Goal: Task Accomplishment & Management: Manage account settings

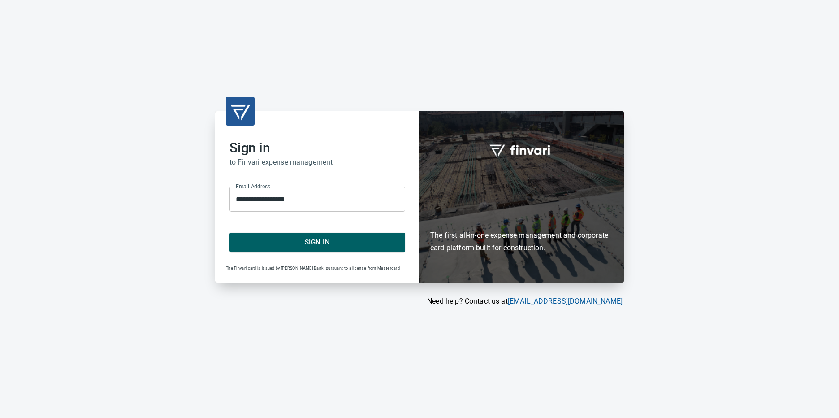
click at [313, 242] on span "Sign In" at bounding box center [317, 242] width 156 height 12
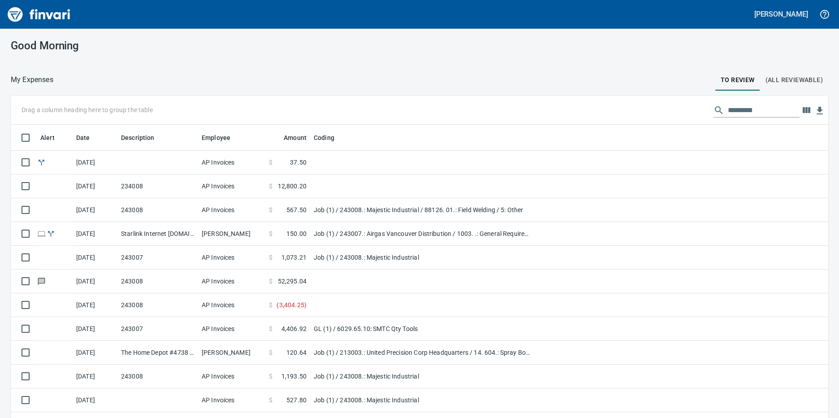
scroll to position [312, 797]
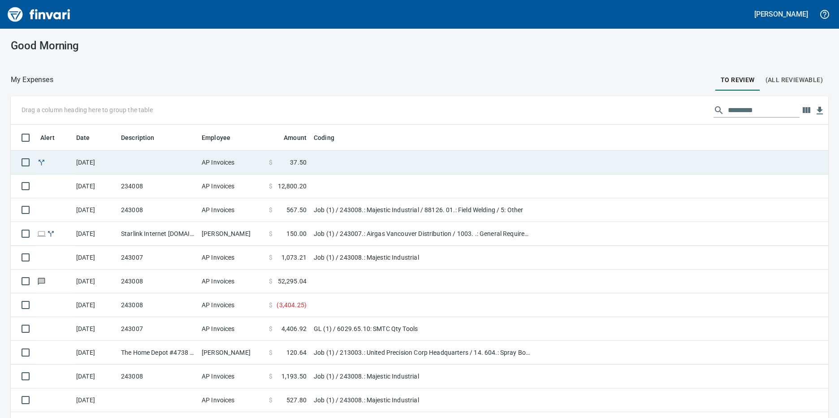
click at [292, 163] on span "37.50" at bounding box center [298, 162] width 17 height 9
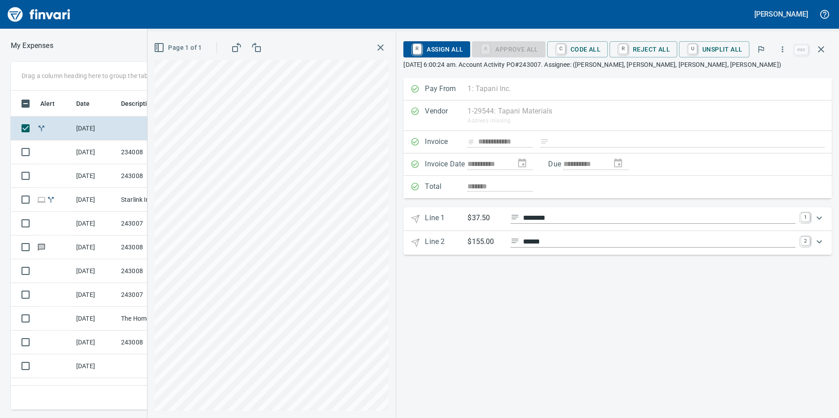
scroll to position [312, 580]
click at [591, 53] on span "C Code All" at bounding box center [577, 49] width 46 height 15
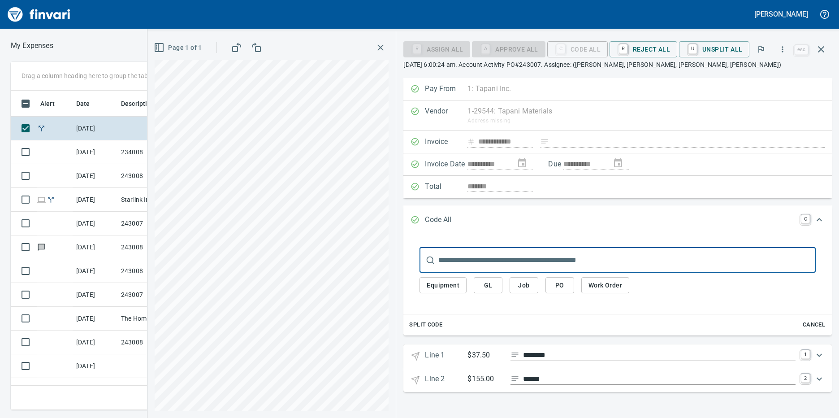
click at [523, 287] on span "Job" at bounding box center [524, 285] width 14 height 11
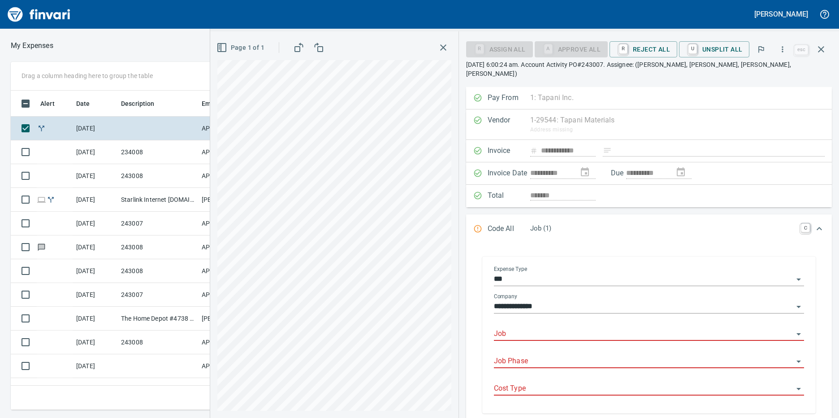
click at [536, 328] on input "Job" at bounding box center [643, 334] width 299 height 13
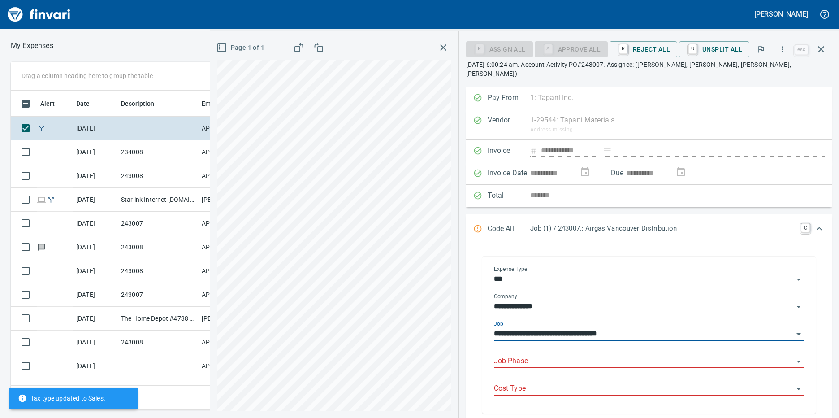
type input "**********"
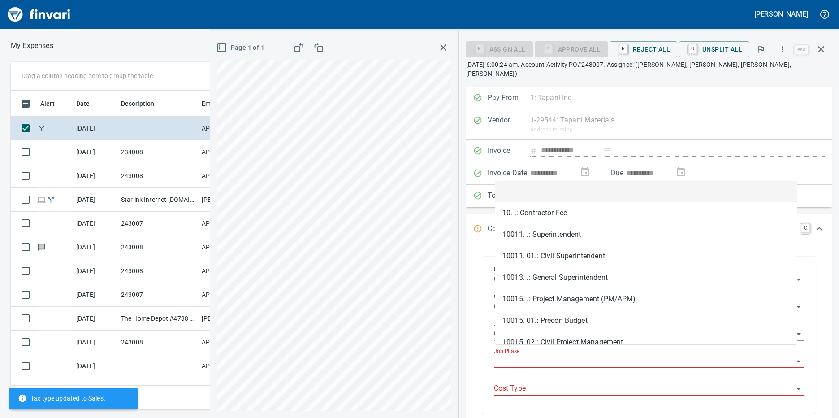
click at [534, 355] on input "Job Phase" at bounding box center [643, 361] width 299 height 13
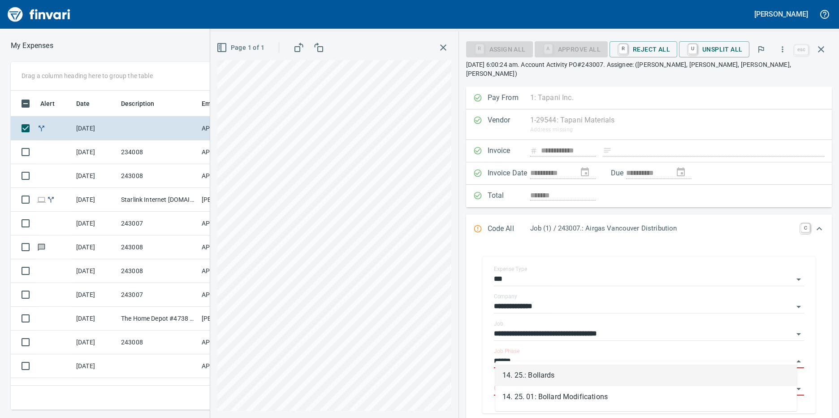
click at [532, 373] on li "14. 25.: Bollards" at bounding box center [646, 375] width 302 height 22
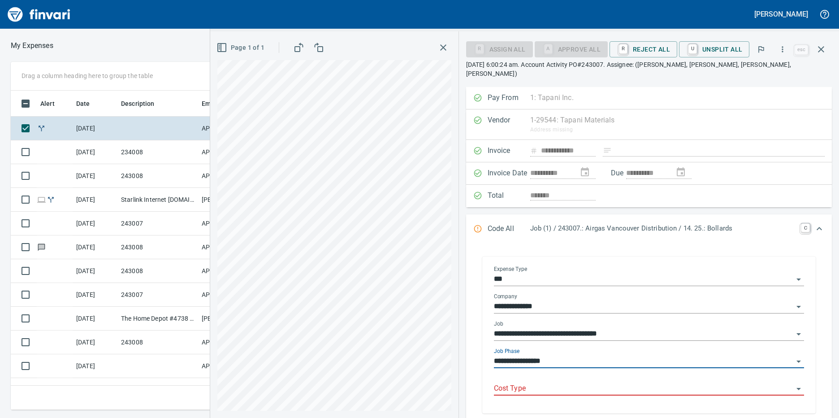
scroll to position [45, 0]
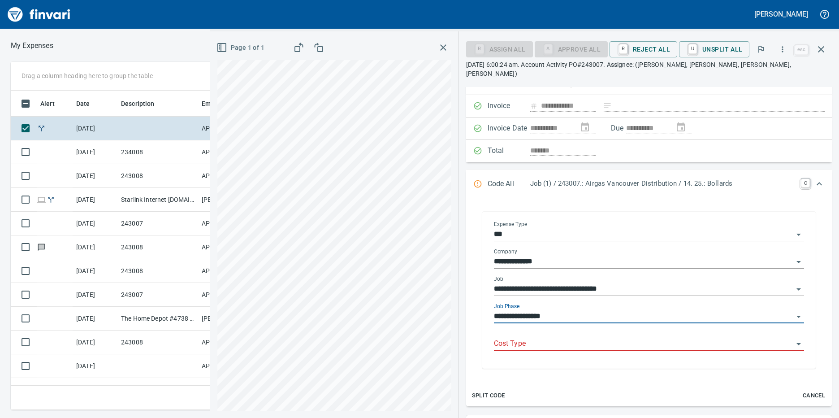
type input "**********"
click at [530, 337] on input "Cost Type" at bounding box center [643, 343] width 299 height 13
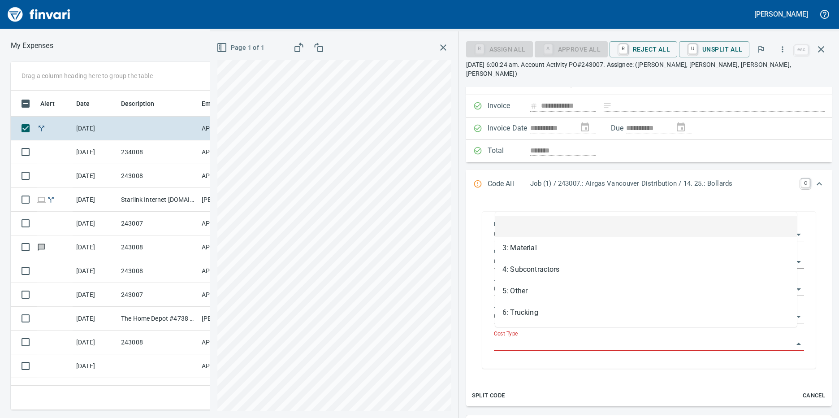
scroll to position [312, 580]
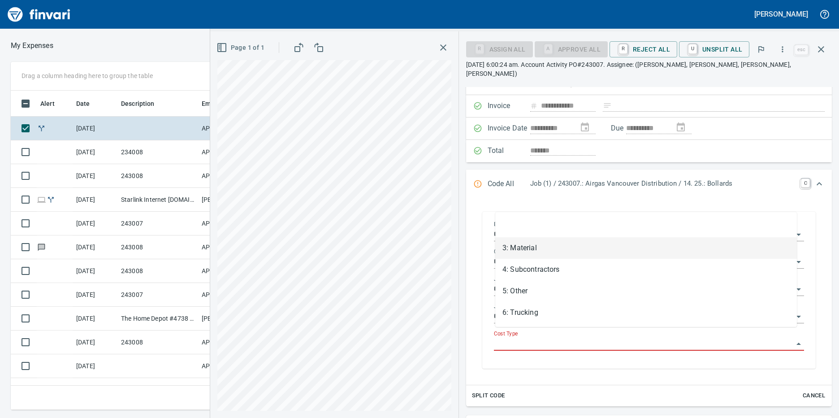
click at [523, 247] on li "3: Material" at bounding box center [646, 248] width 302 height 22
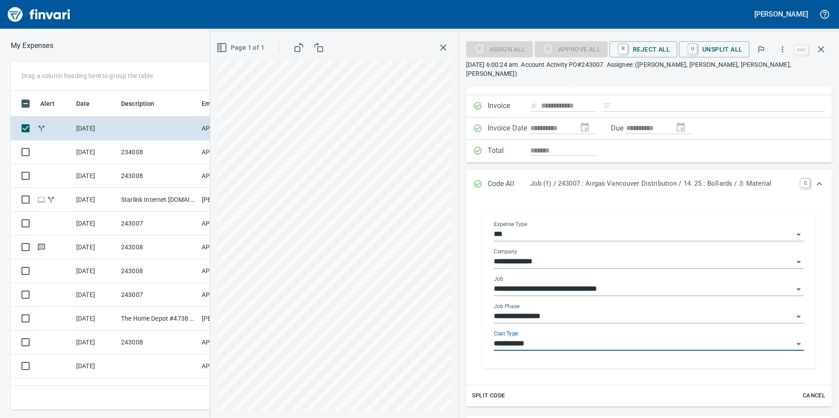
type input "**********"
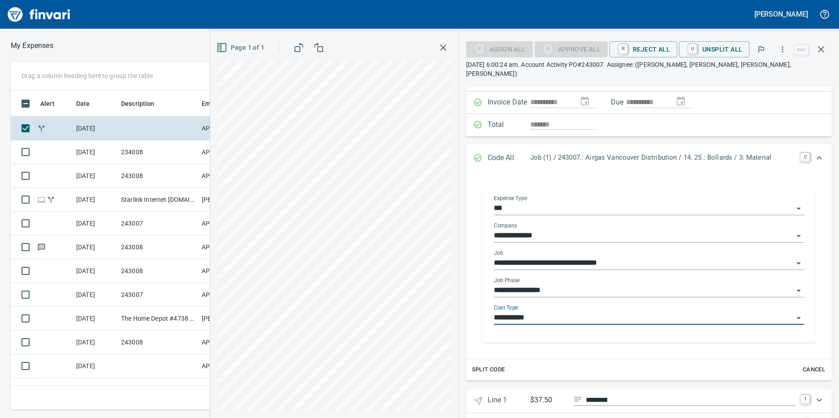
scroll to position [90, 0]
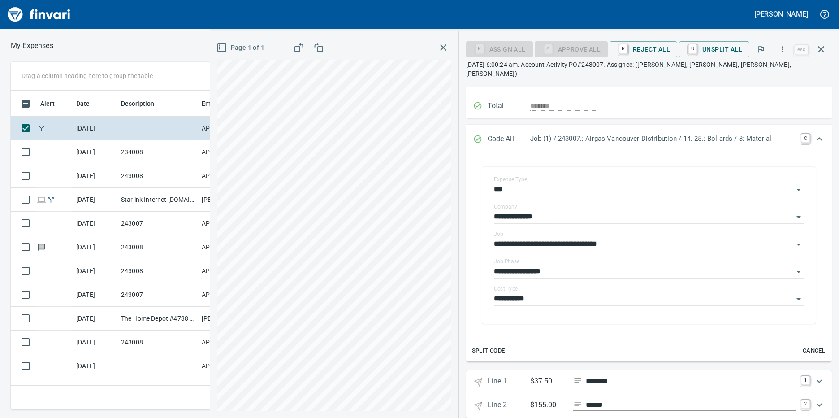
click at [565, 399] on p "$155.00" at bounding box center [548, 404] width 36 height 11
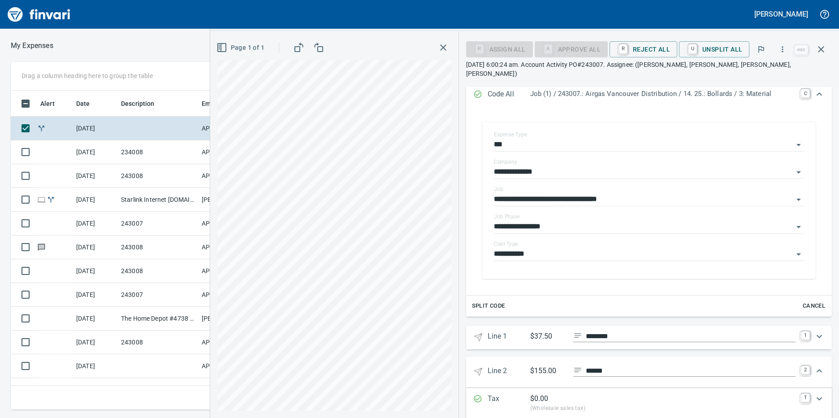
click at [539, 331] on p "$37.50" at bounding box center [548, 336] width 36 height 11
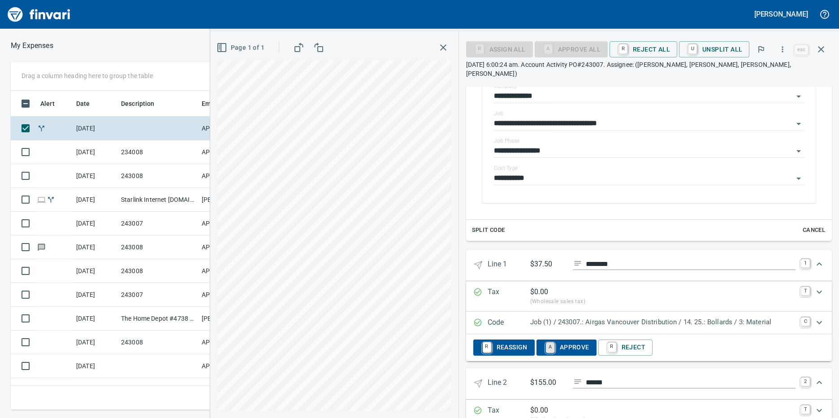
scroll to position [224, 0]
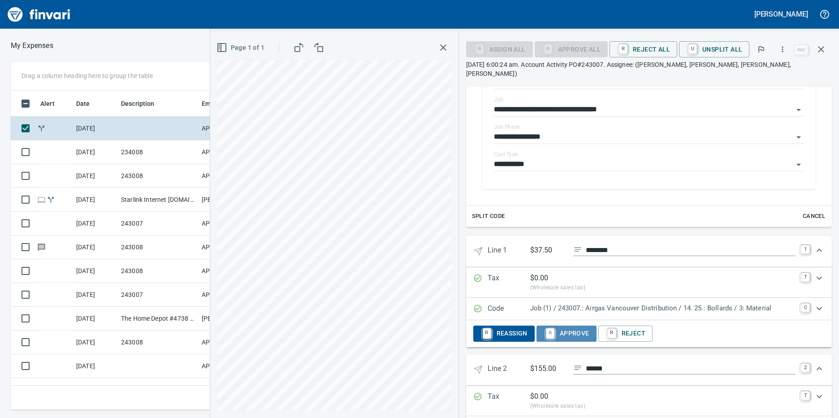
click at [562, 328] on span "A Approve" at bounding box center [566, 333] width 46 height 15
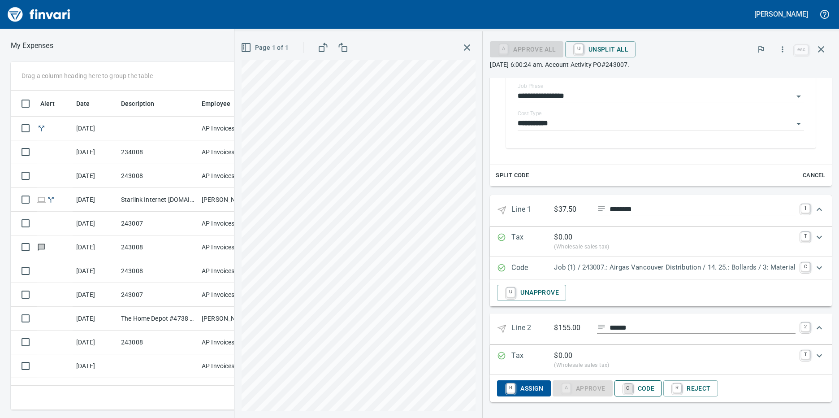
scroll to position [312, 580]
click at [629, 390] on span "C Code" at bounding box center [637, 388] width 33 height 15
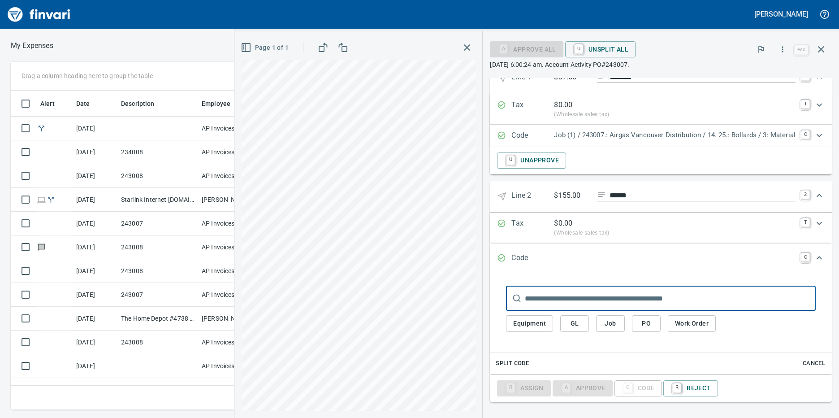
click at [608, 321] on span "Job" at bounding box center [610, 323] width 14 height 11
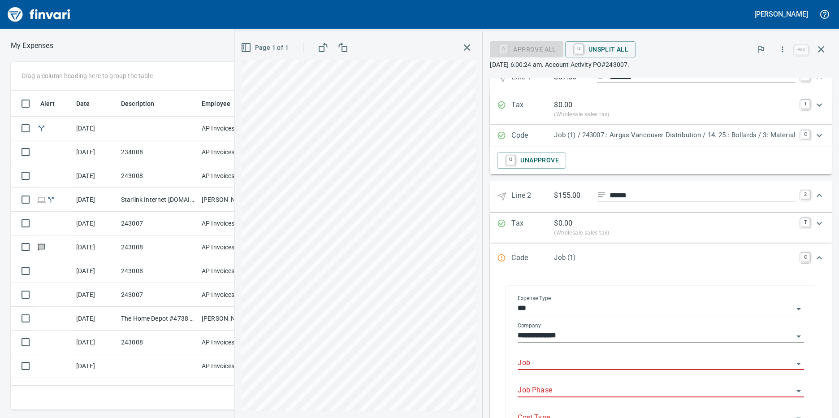
click at [532, 366] on input "Job" at bounding box center [655, 363] width 276 height 13
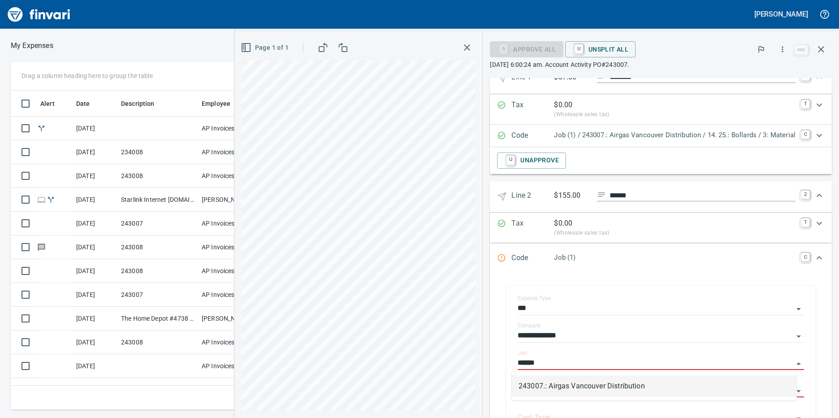
click at [533, 384] on li "243007.: Airgas Vancouver Distribution" at bounding box center [653, 386] width 285 height 22
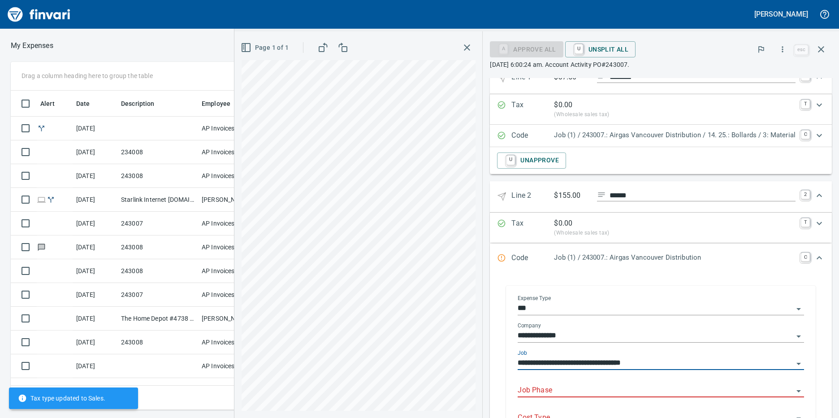
scroll to position [433, 0]
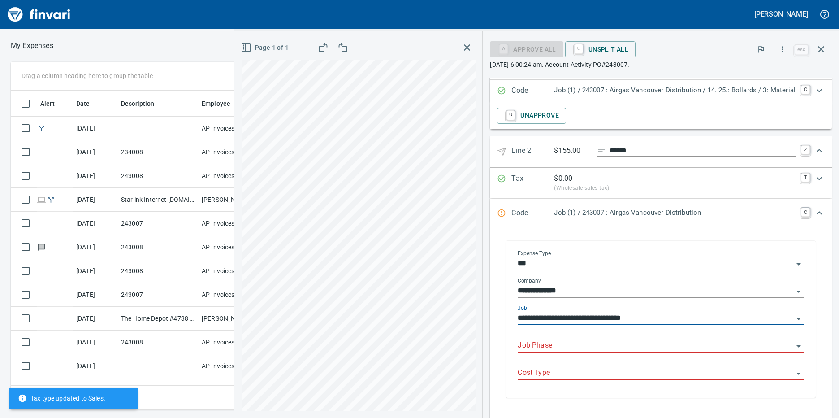
type input "**********"
click at [536, 341] on input "Job Phase" at bounding box center [655, 345] width 276 height 13
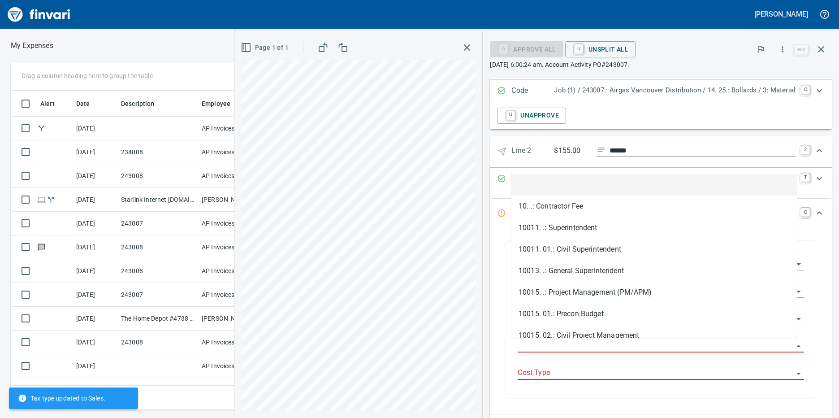
scroll to position [312, 580]
type input "*"
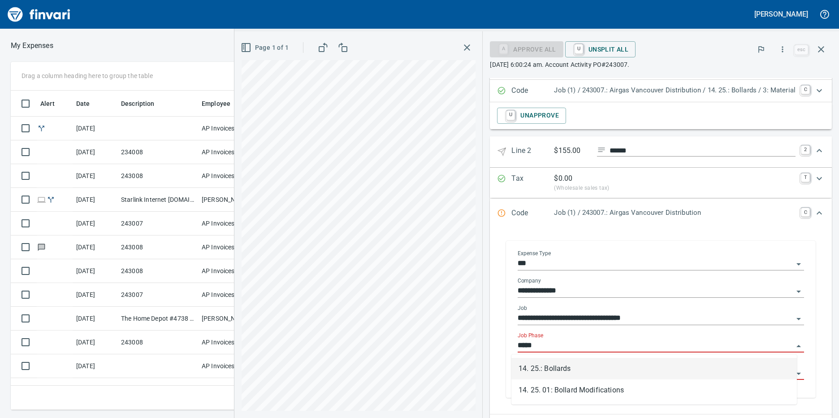
drag, startPoint x: 540, startPoint y: 370, endPoint x: 551, endPoint y: 341, distance: 31.0
click at [539, 370] on li "14. 25.: Bollards" at bounding box center [653, 369] width 285 height 22
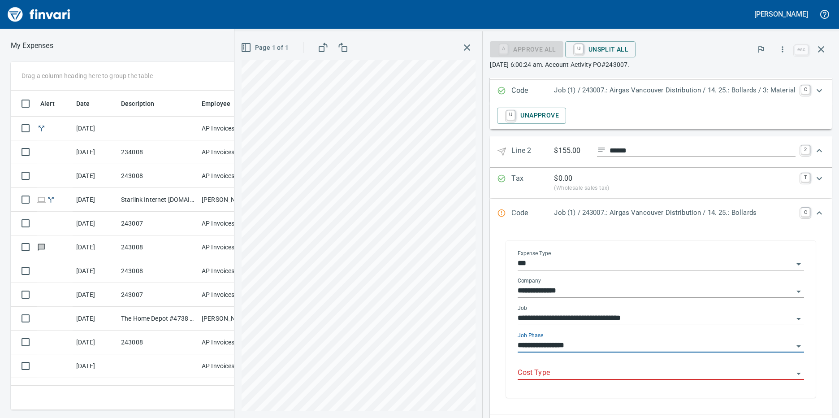
type input "**********"
click at [543, 371] on input "Cost Type" at bounding box center [655, 372] width 276 height 13
click at [532, 394] on li "3: Material" at bounding box center [653, 396] width 285 height 22
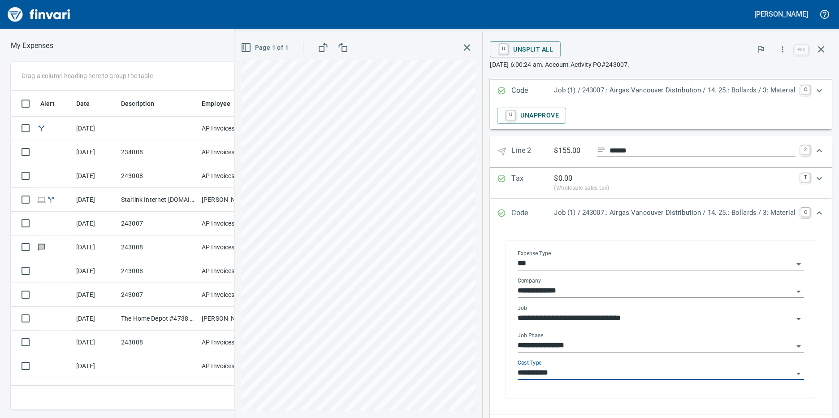
scroll to position [494, 0]
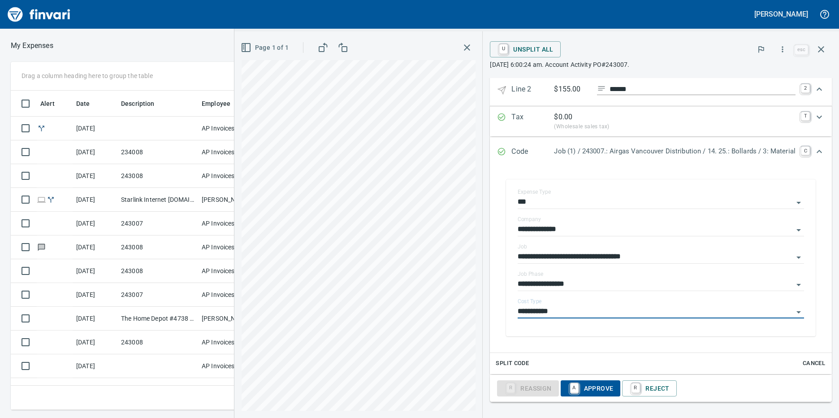
type input "**********"
click at [593, 384] on span "A Approve" at bounding box center [591, 387] width 46 height 15
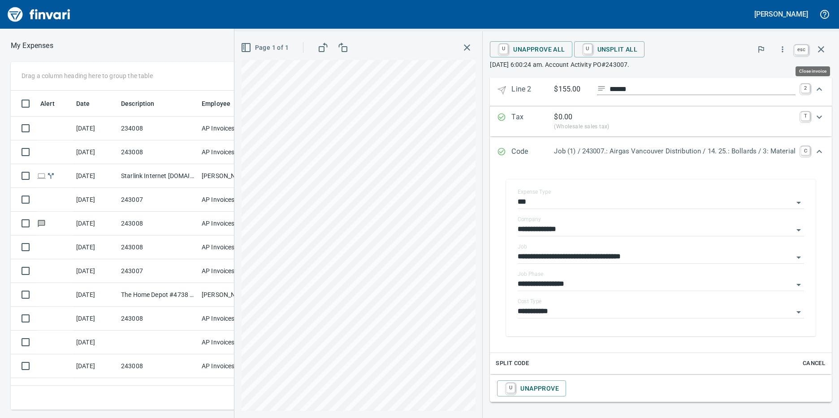
click at [818, 49] on icon "button" at bounding box center [820, 49] width 11 height 11
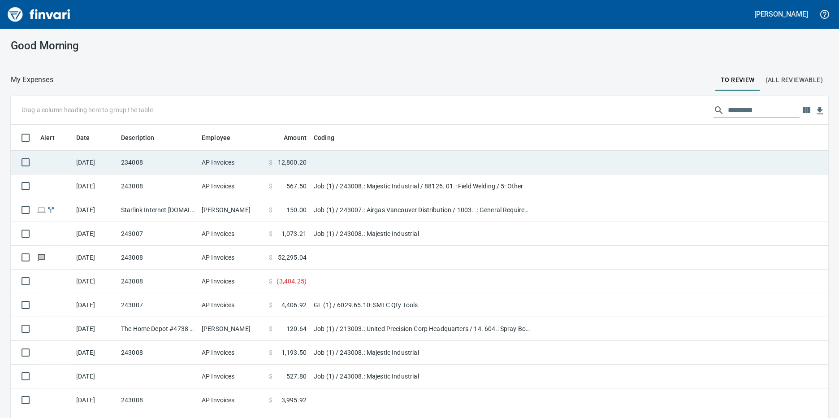
scroll to position [16, 0]
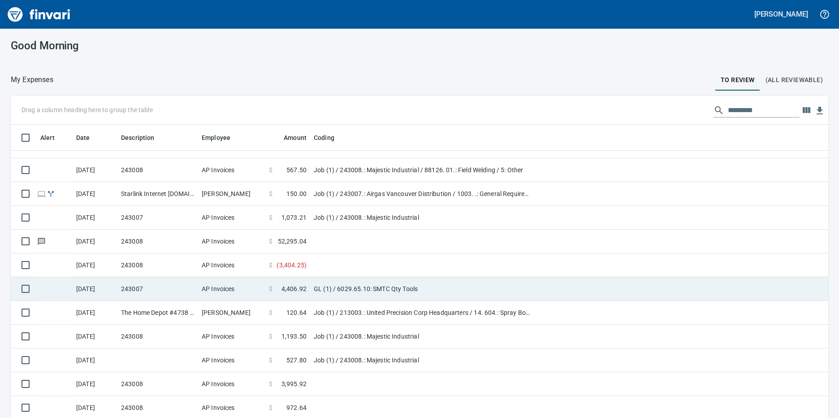
click at [328, 283] on td "GL (1) / 6029.65.10: SMTC Qty Tools" at bounding box center [422, 289] width 224 height 24
